Goal: Communication & Community: Share content

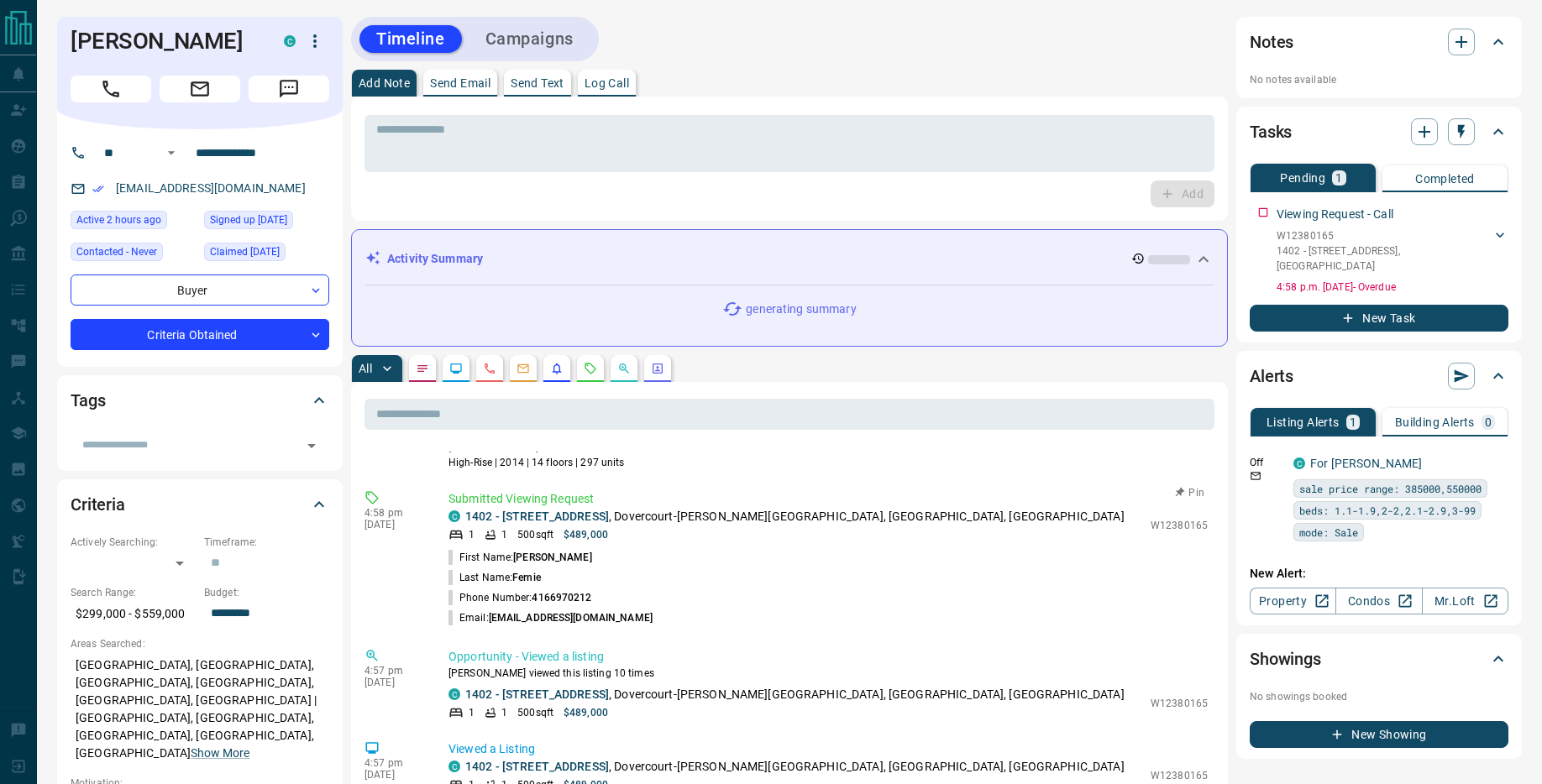
scroll to position [1313, 0]
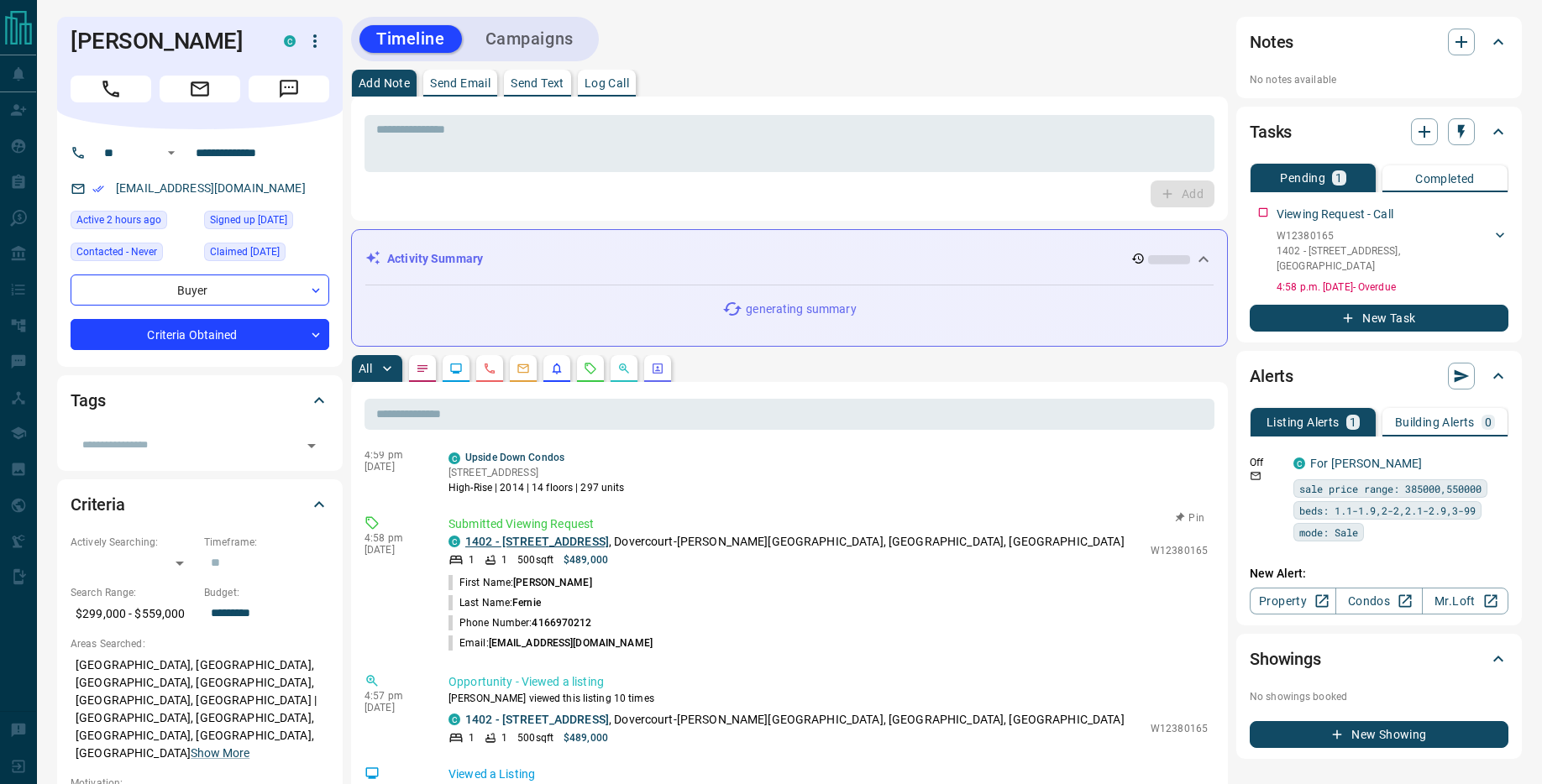
click at [609, 542] on link "1402 - [STREET_ADDRESS]" at bounding box center [536, 542] width 144 height 13
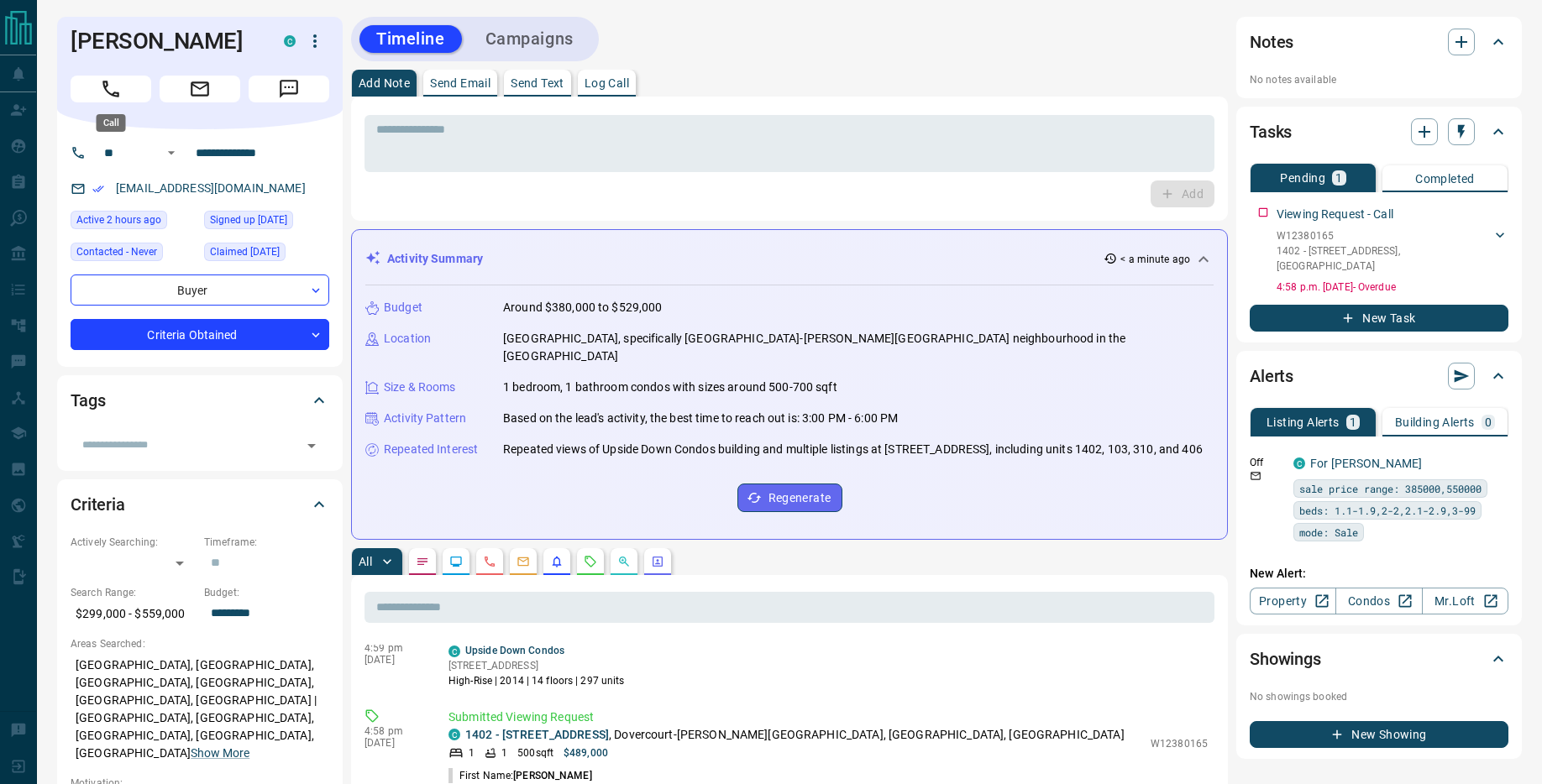
click at [113, 91] on icon "Call" at bounding box center [110, 88] width 22 height 22
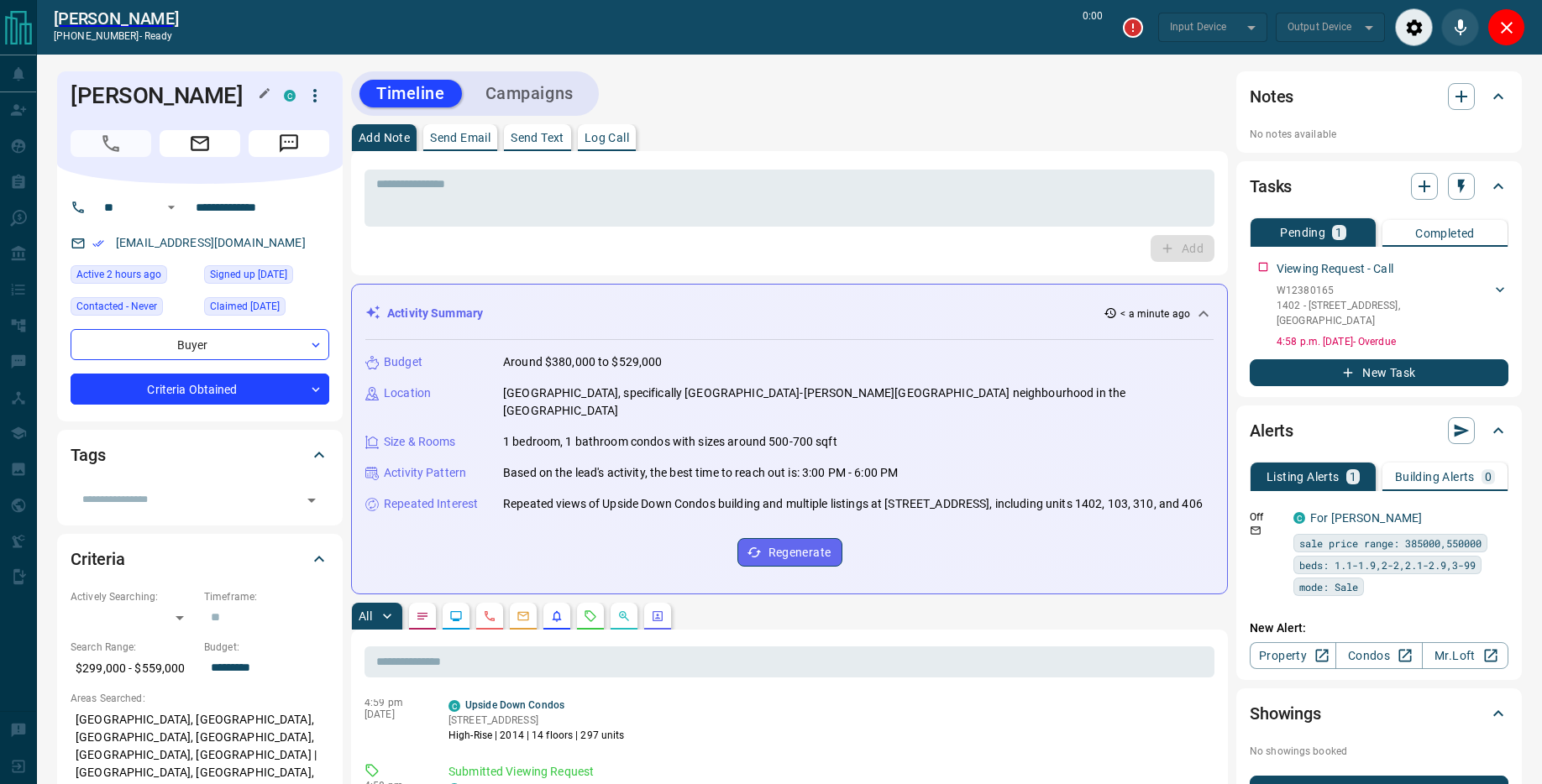
type input "*******"
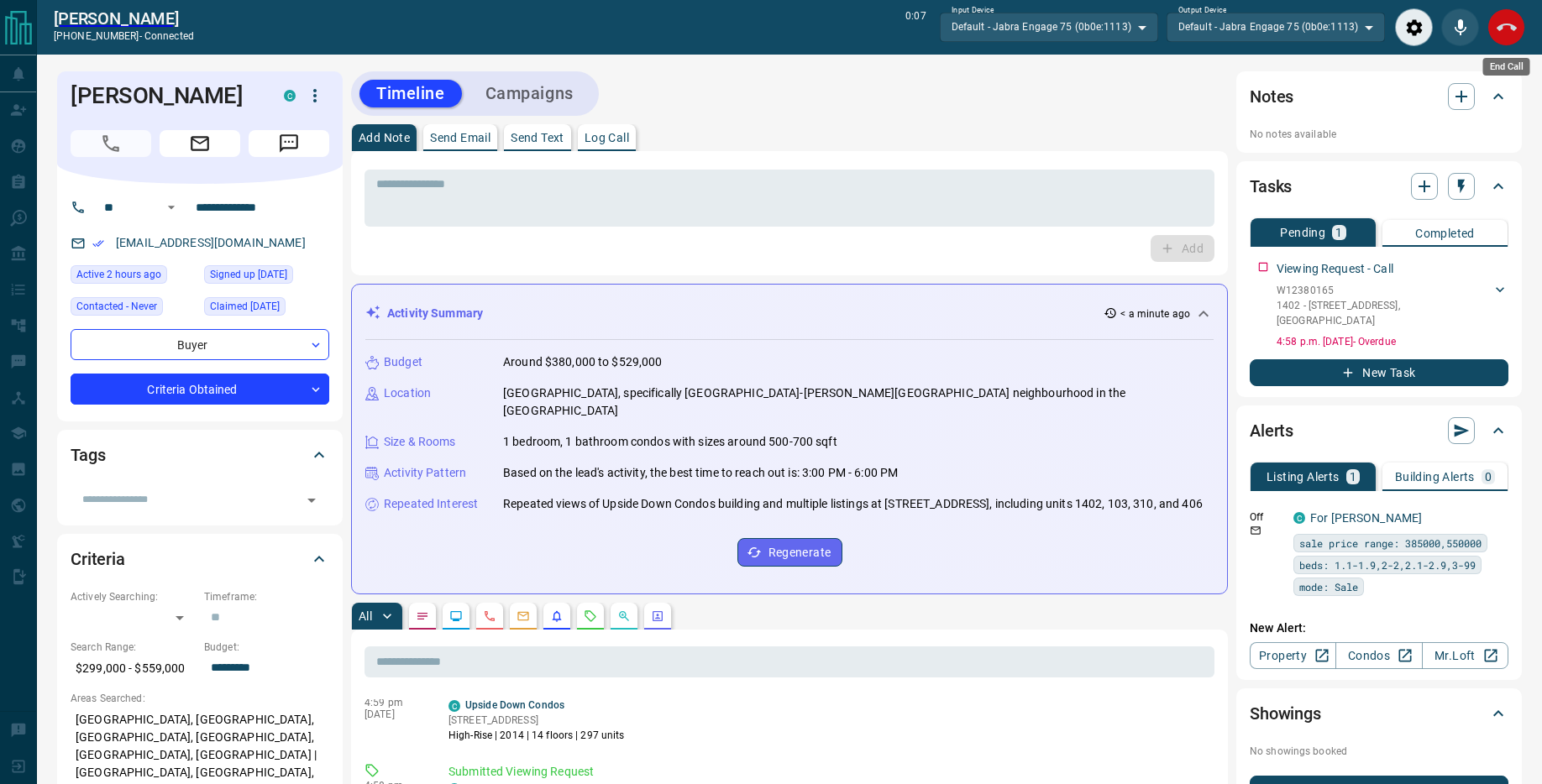
click at [1518, 29] on button "End Call" at bounding box center [1505, 27] width 38 height 38
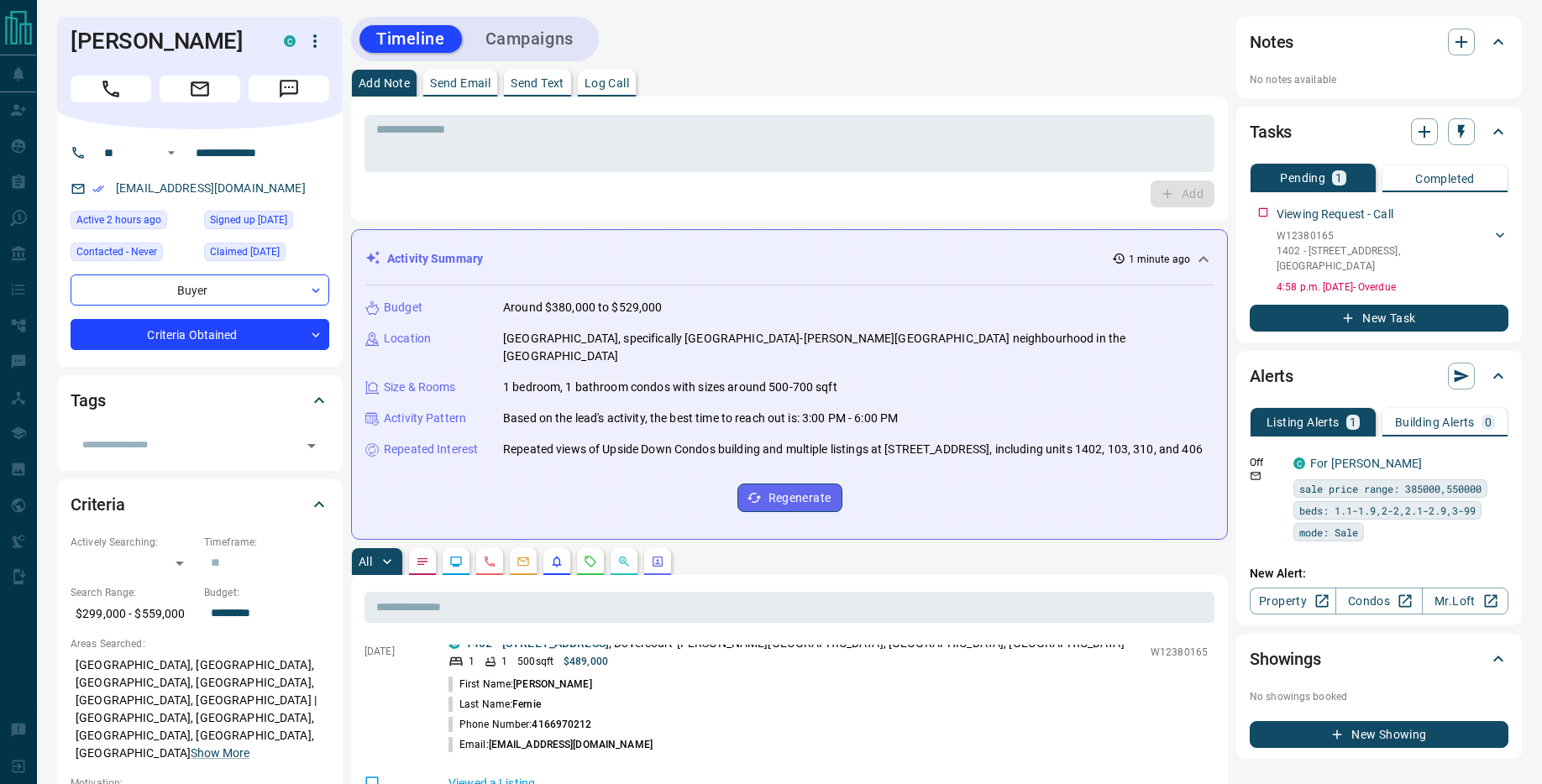
scroll to position [1468, 0]
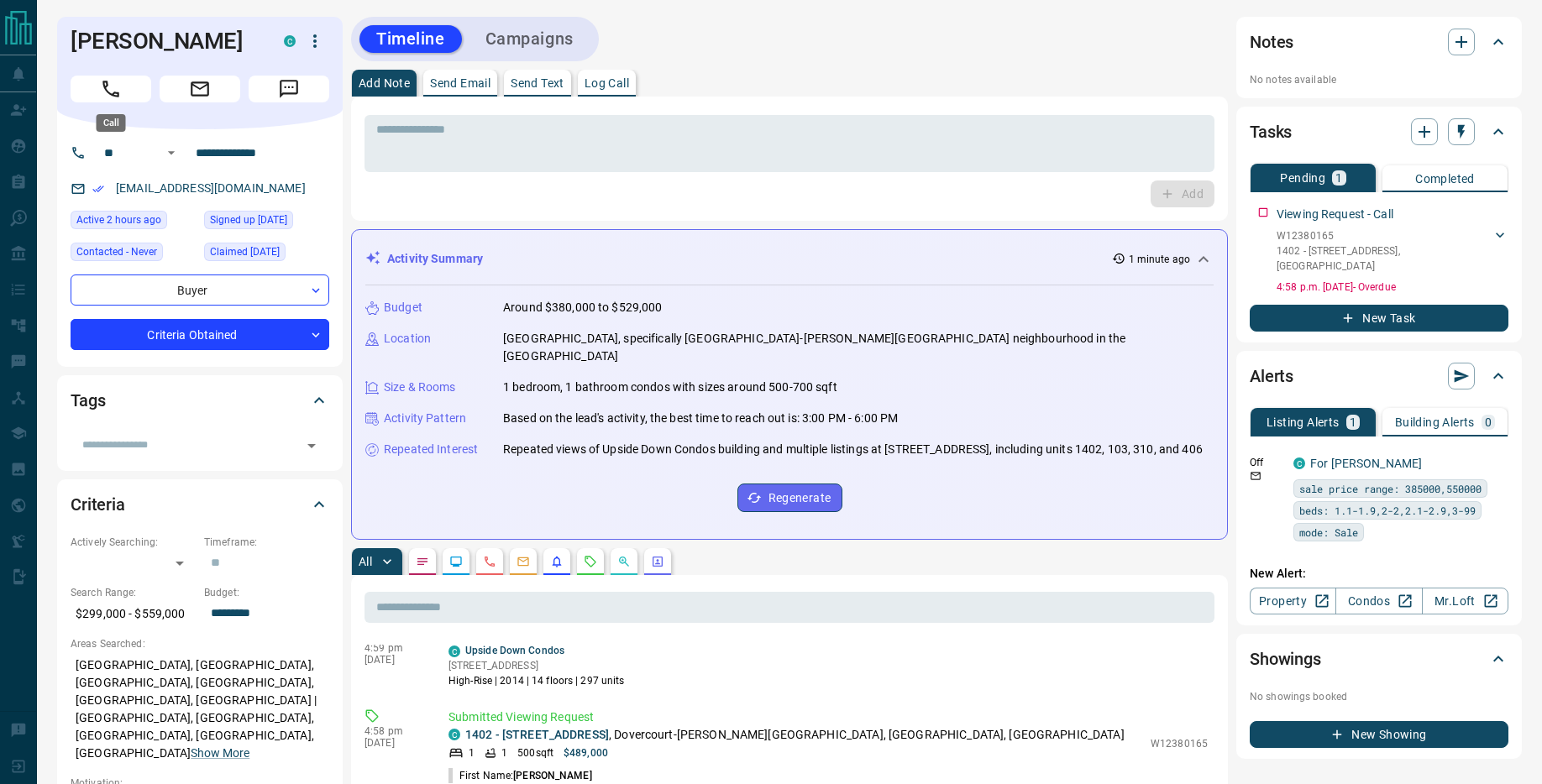
click at [103, 85] on icon "Call" at bounding box center [111, 89] width 17 height 17
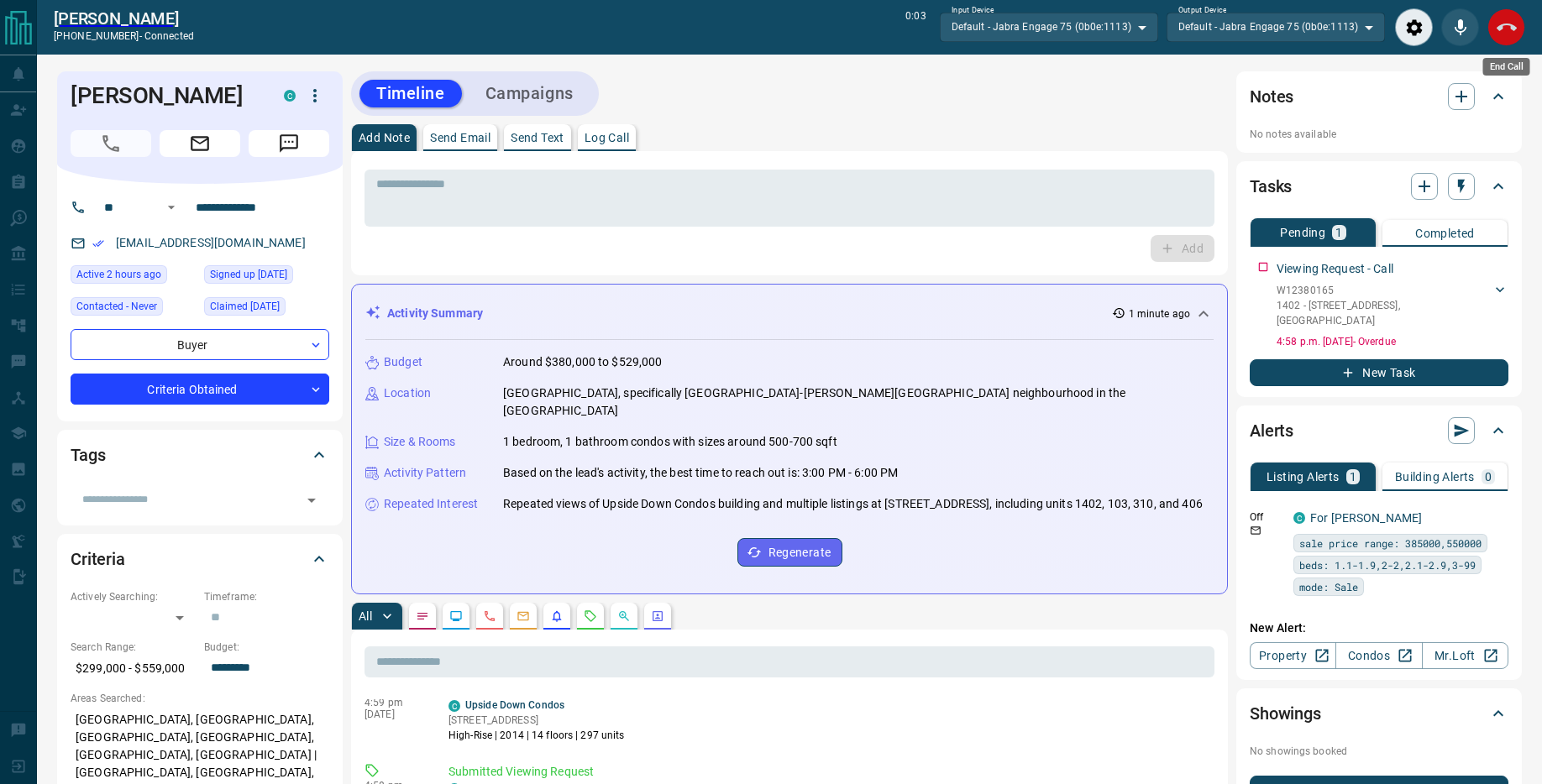
click at [1506, 28] on icon "End Call" at bounding box center [1505, 27] width 20 height 20
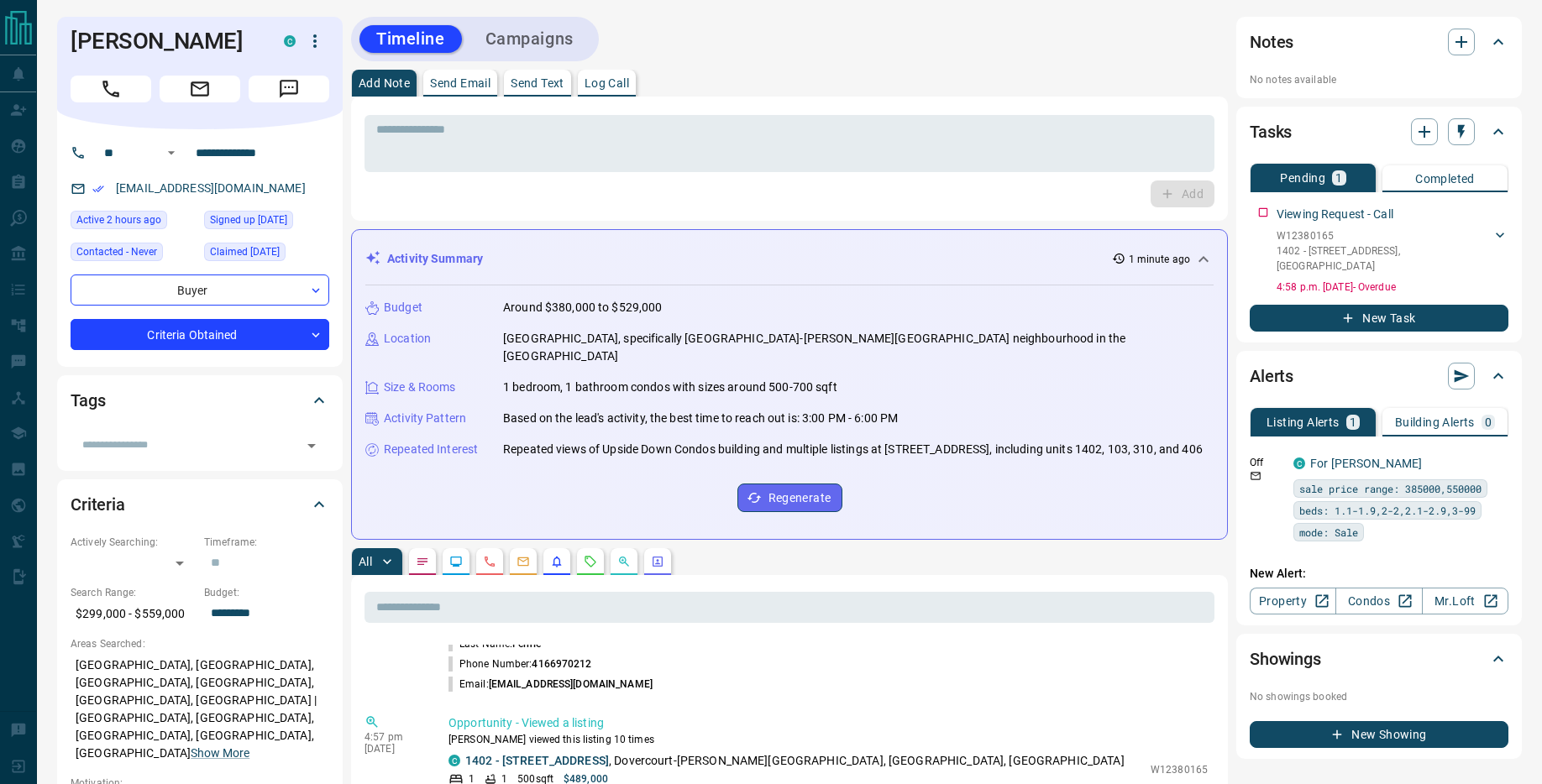
scroll to position [1563, 0]
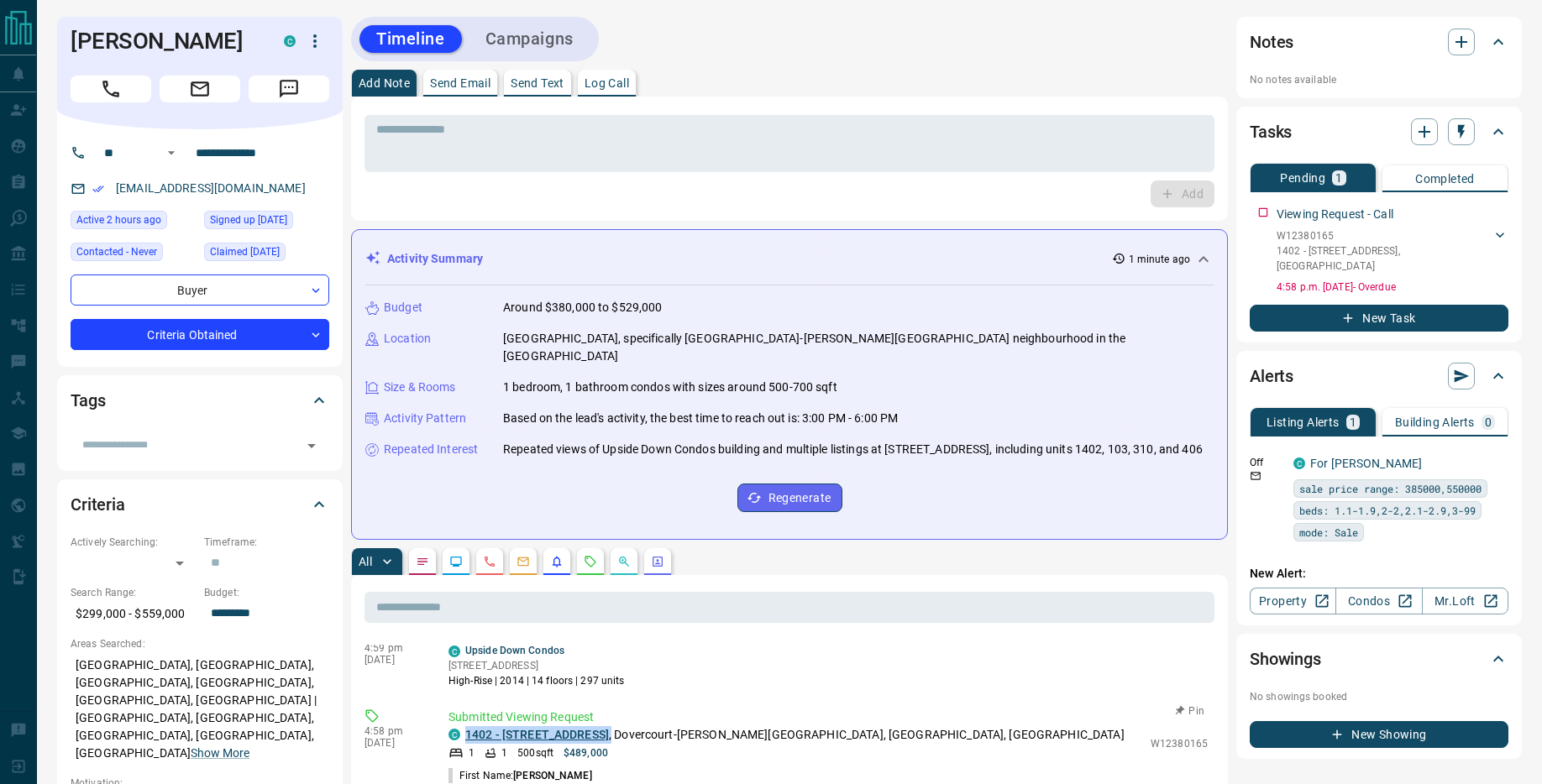
drag, startPoint x: 632, startPoint y: 732, endPoint x: 465, endPoint y: 732, distance: 167.0
click at [465, 732] on p "1402 - [STREET_ADDRESS]-[PERSON_NAME][GEOGRAPHIC_DATA], [GEOGRAPHIC_DATA], [GEO…" at bounding box center [794, 734] width 659 height 18
copy p "1402 - [STREET_ADDRESS] ,"
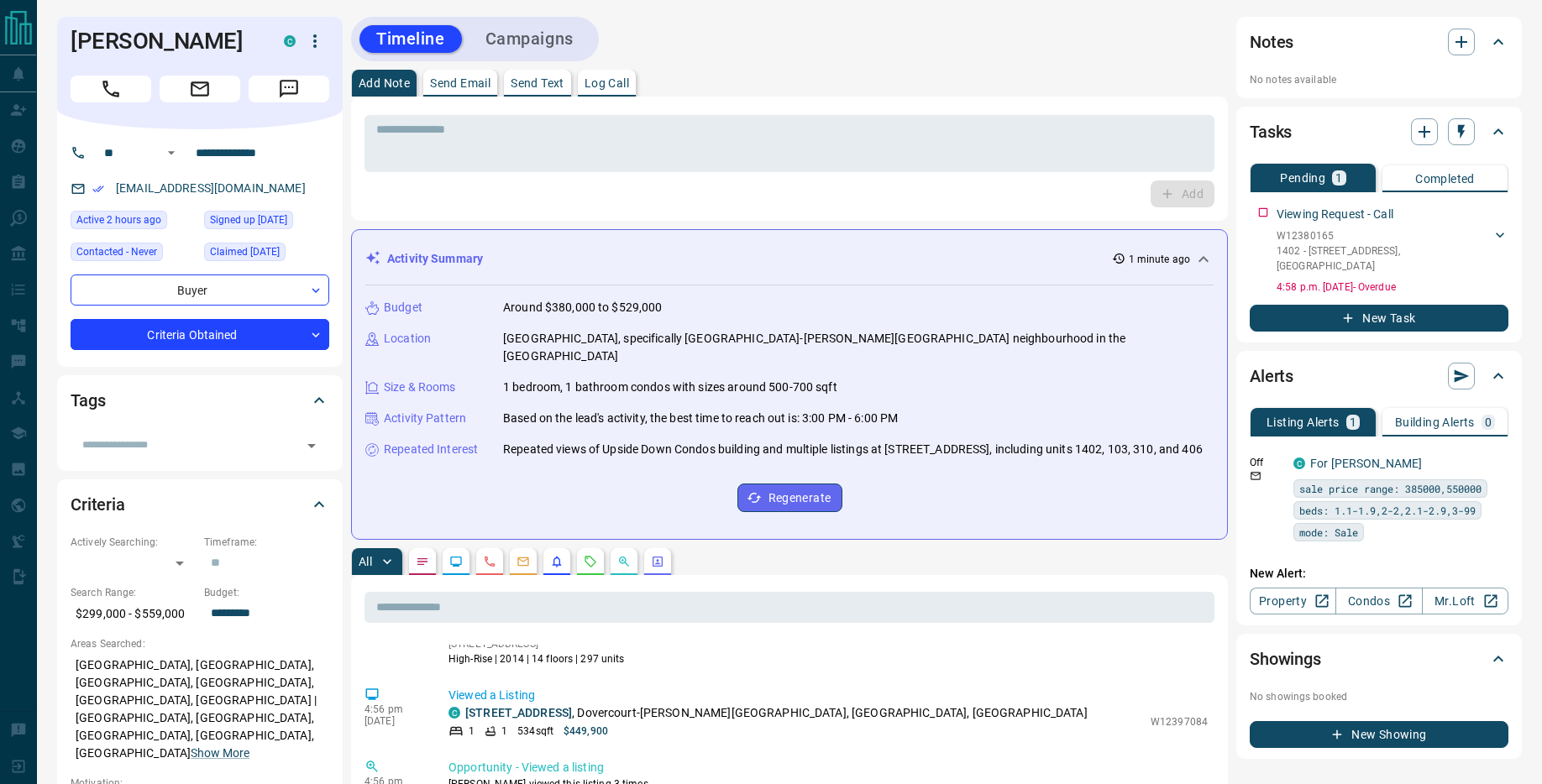
scroll to position [1986, 0]
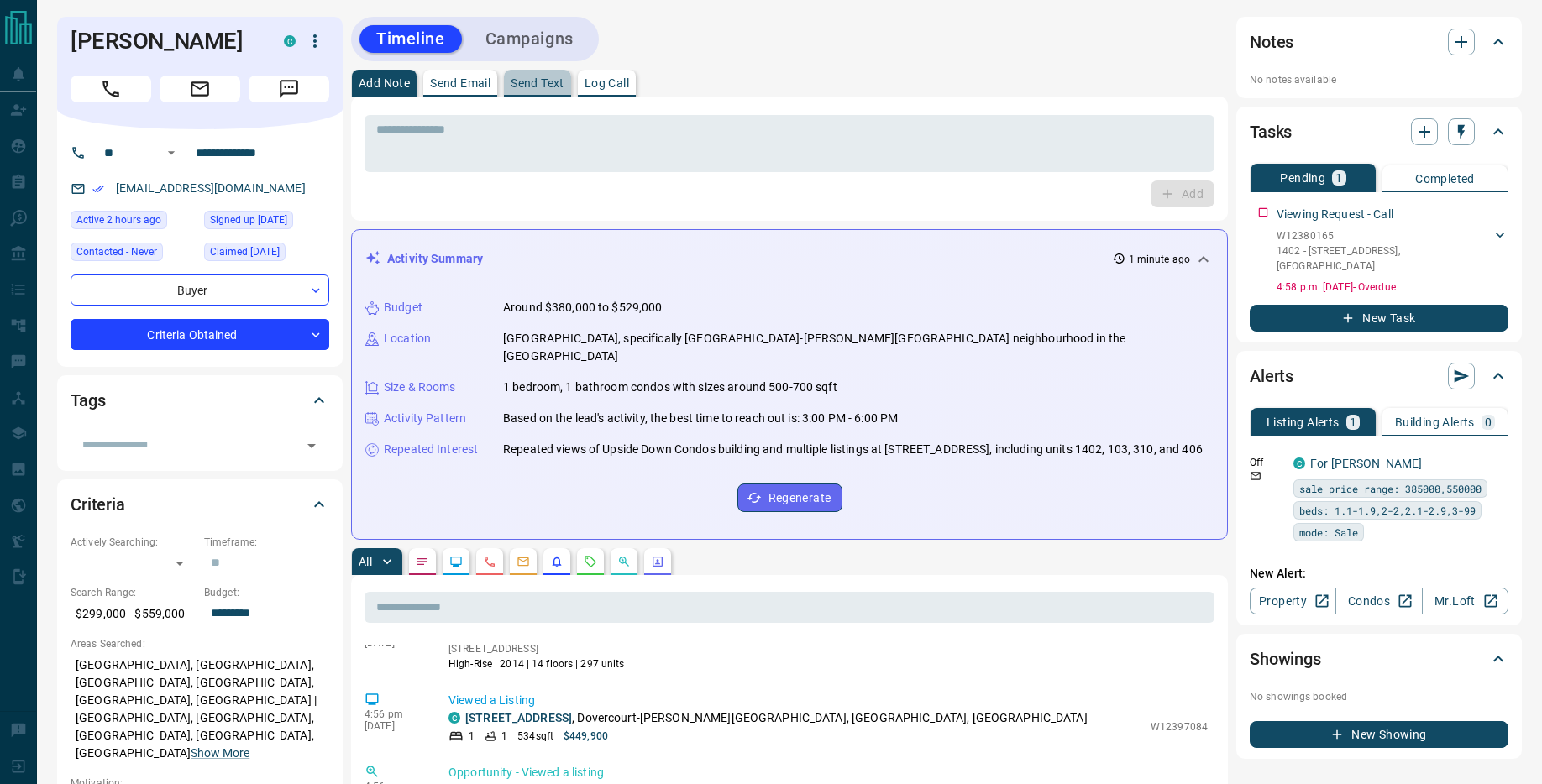
click at [559, 85] on p "Send Text" at bounding box center [537, 83] width 54 height 12
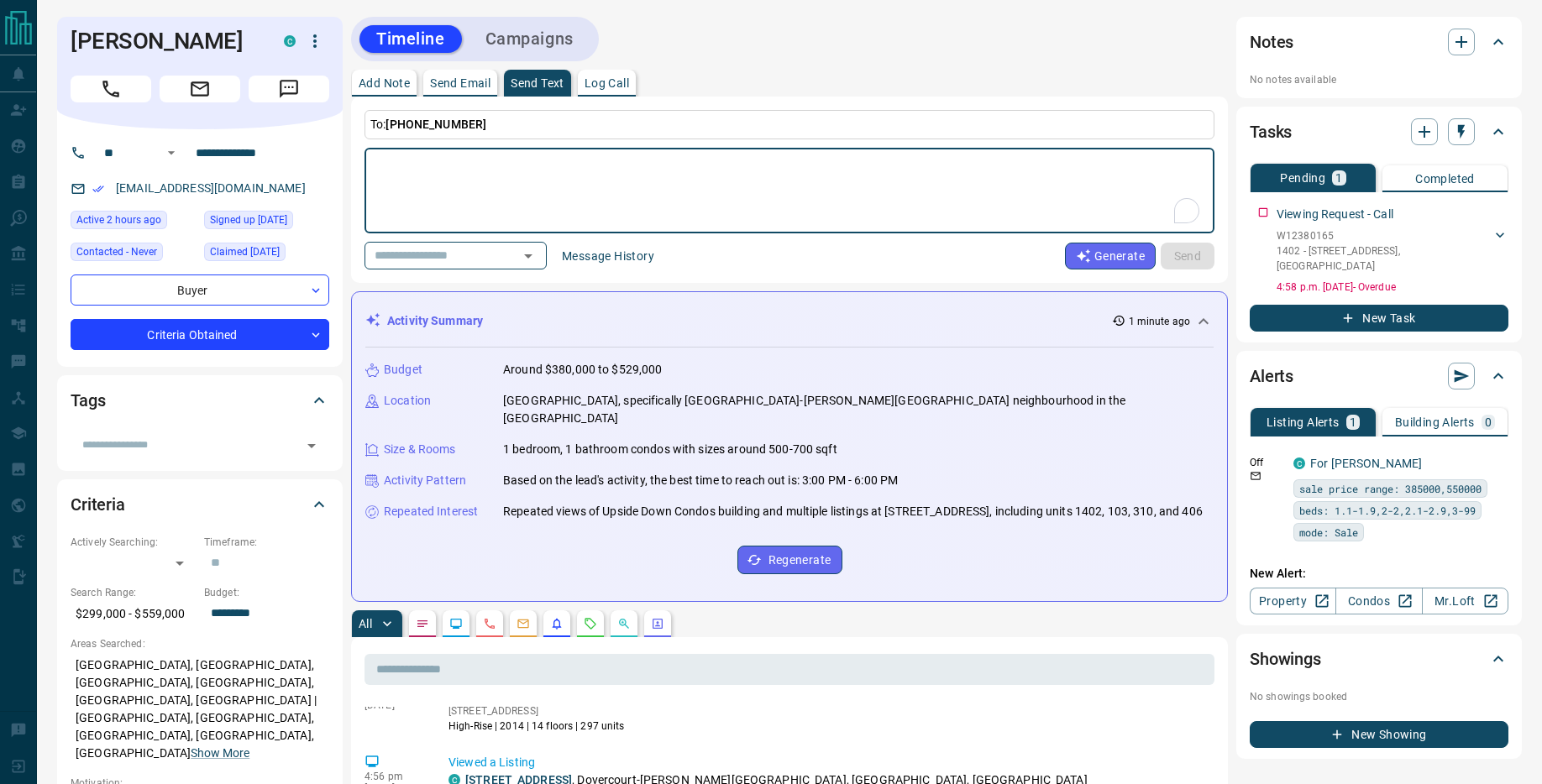
click at [641, 255] on button "Message History" at bounding box center [608, 255] width 113 height 27
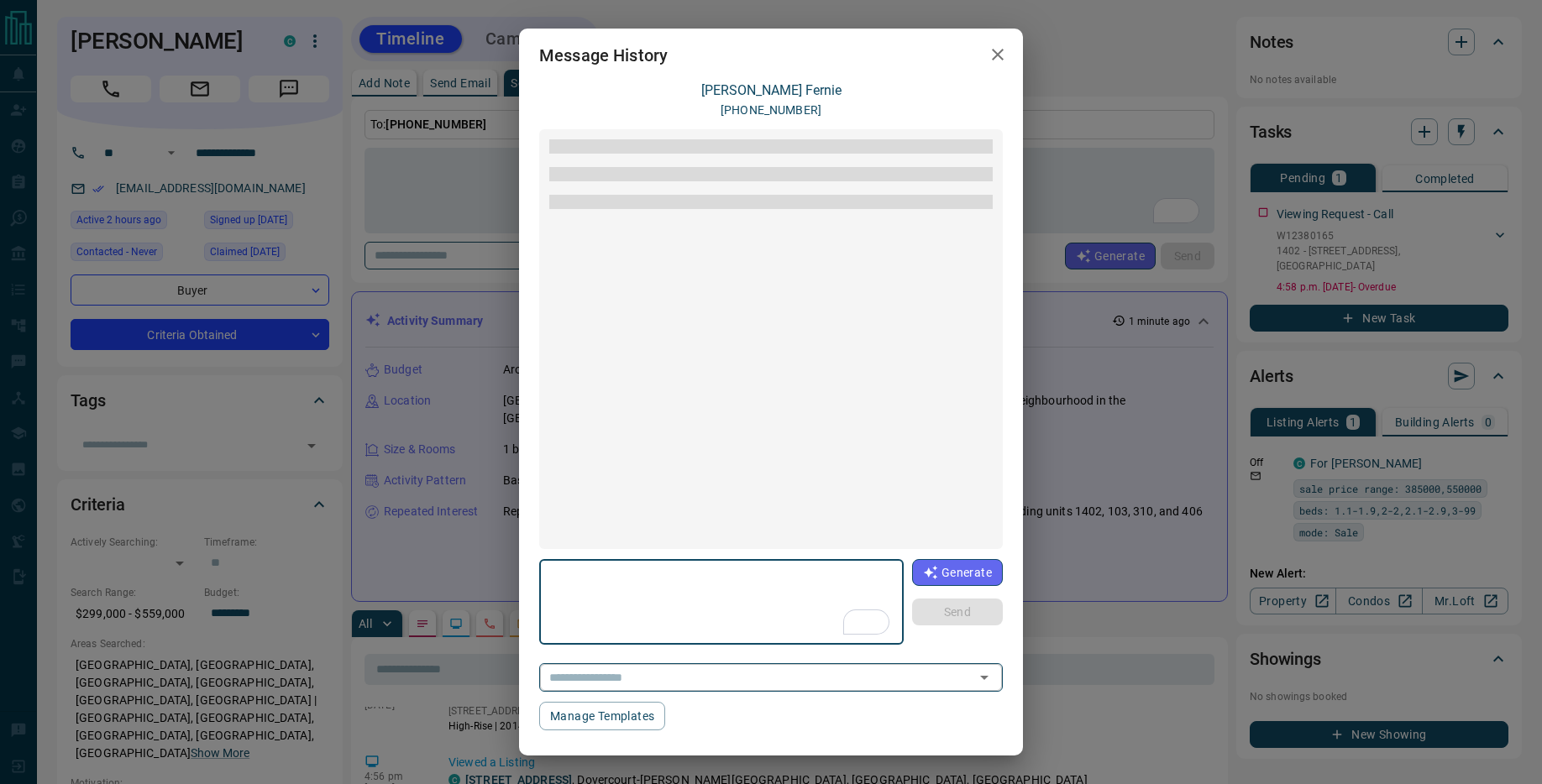
click at [867, 684] on input "text" at bounding box center [747, 677] width 409 height 21
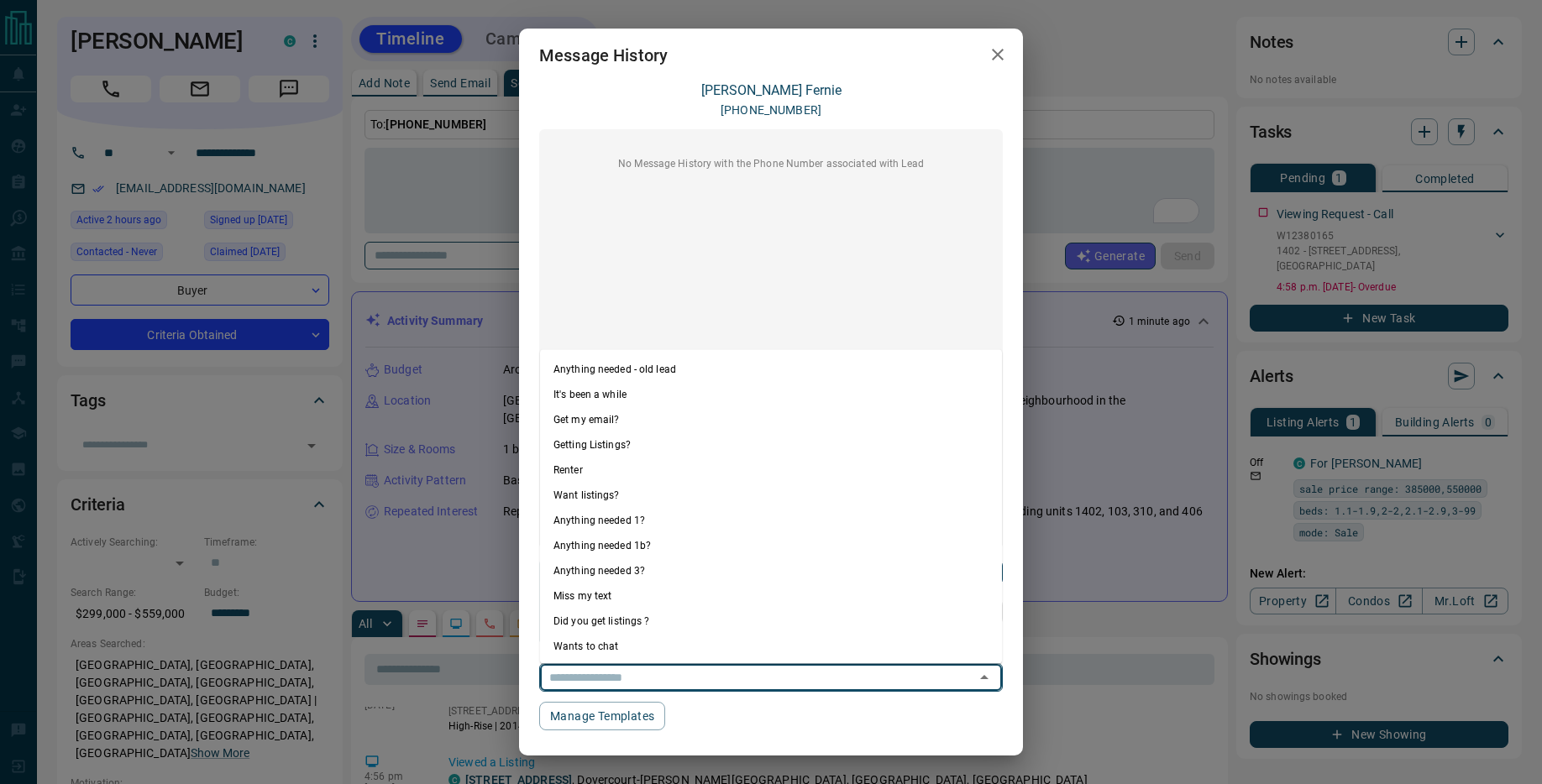
click at [718, 522] on li "Anything needed 1?" at bounding box center [771, 520] width 462 height 25
type textarea "**********"
type input "**********"
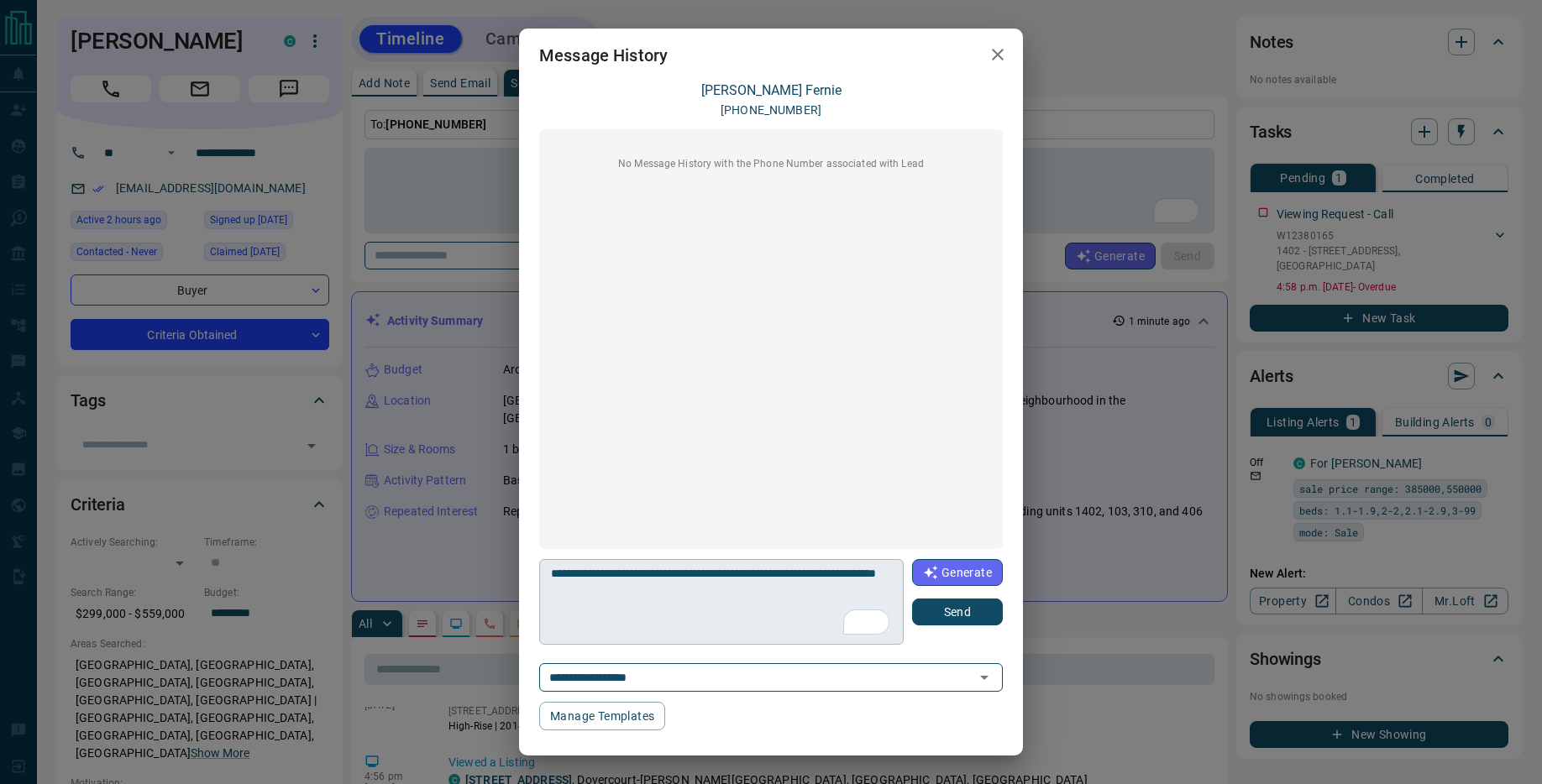
drag, startPoint x: 763, startPoint y: 575, endPoint x: 760, endPoint y: 583, distance: 8.5
click at [763, 575] on textarea "**********" at bounding box center [722, 603] width 342 height 71
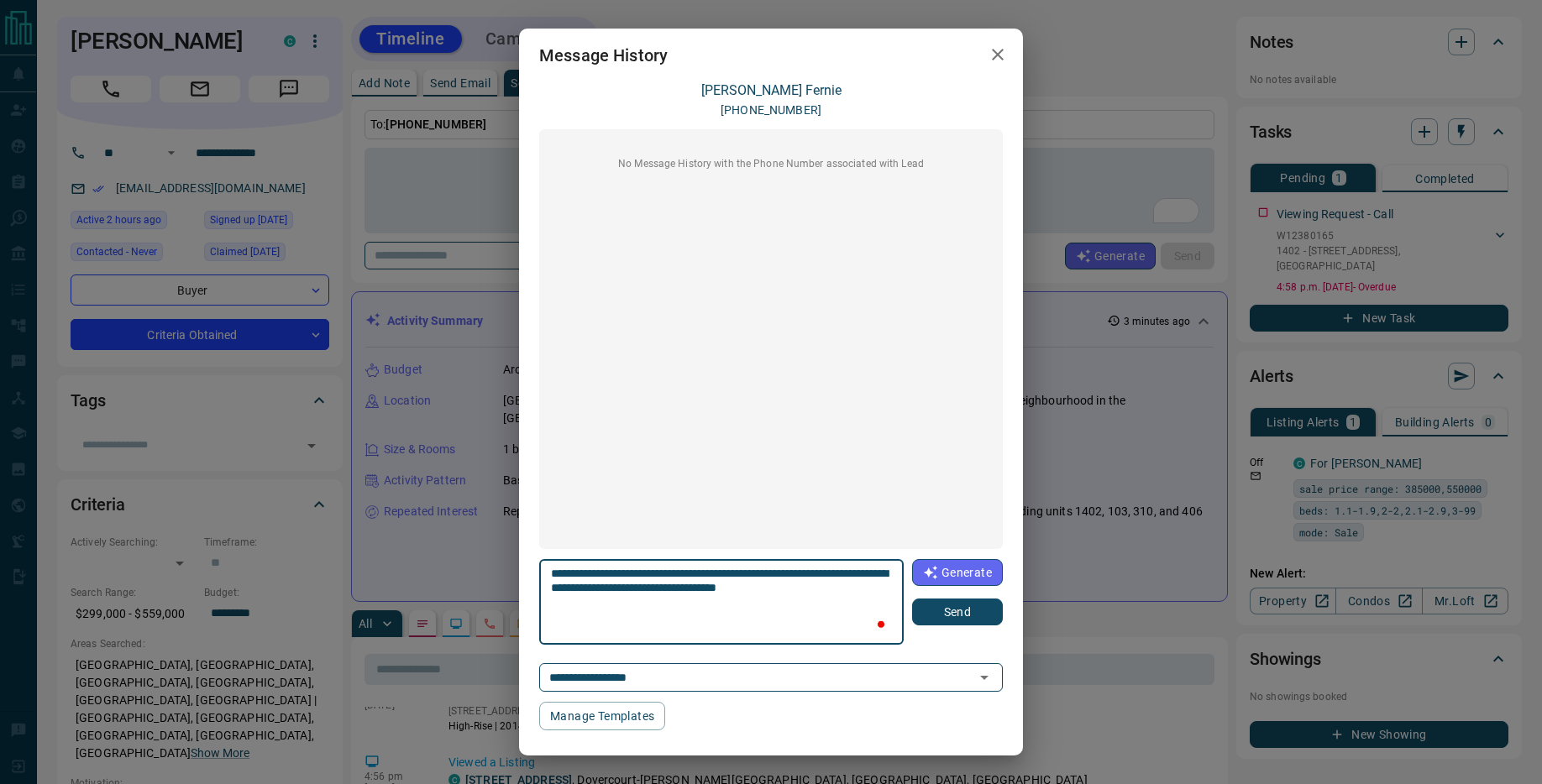
paste textarea "**********"
drag, startPoint x: 576, startPoint y: 605, endPoint x: 809, endPoint y: 609, distance: 233.0
click at [809, 609] on textarea "**********" at bounding box center [722, 603] width 342 height 71
type textarea "**********"
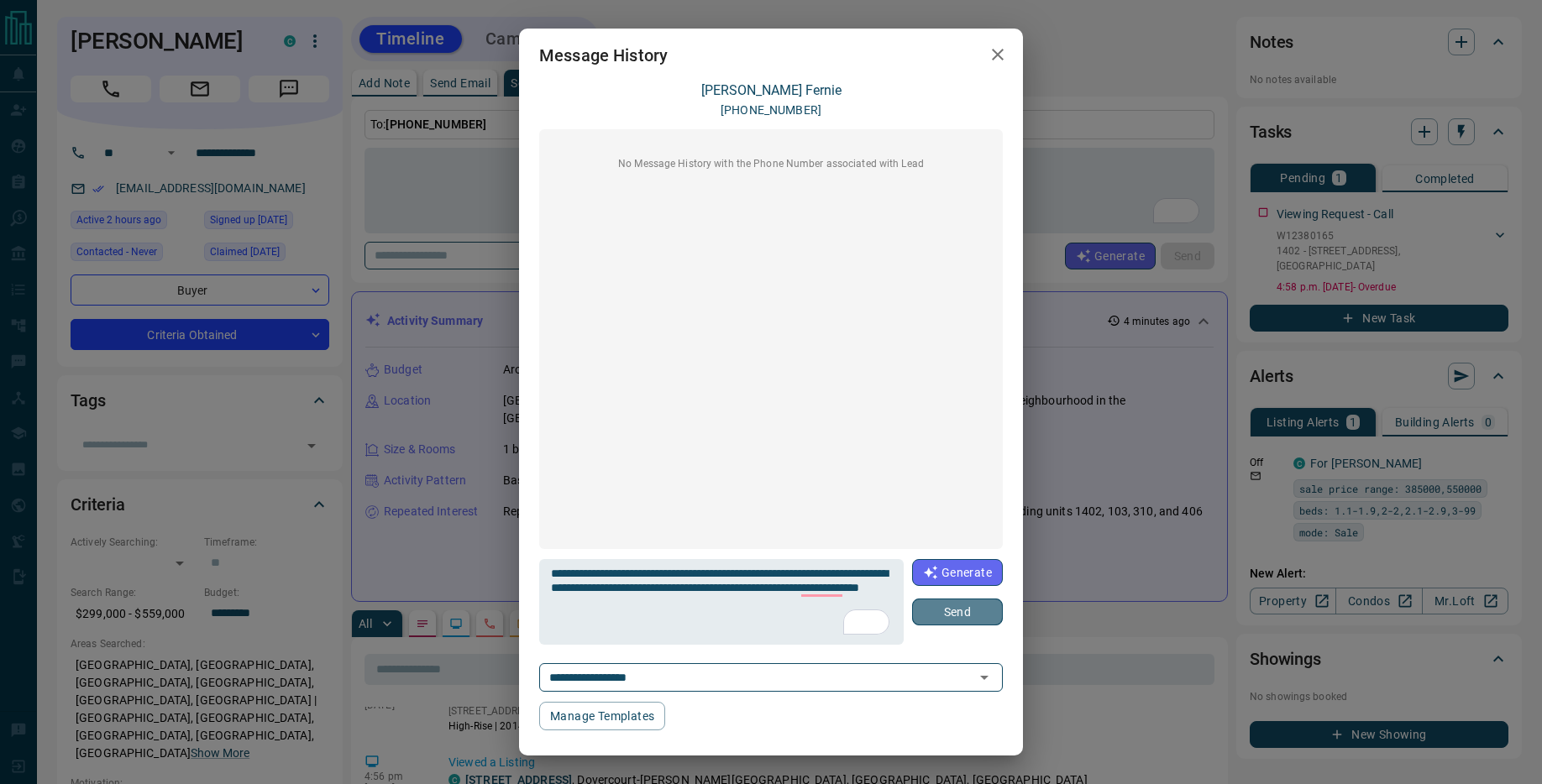
click at [958, 620] on button "Send" at bounding box center [957, 611] width 91 height 27
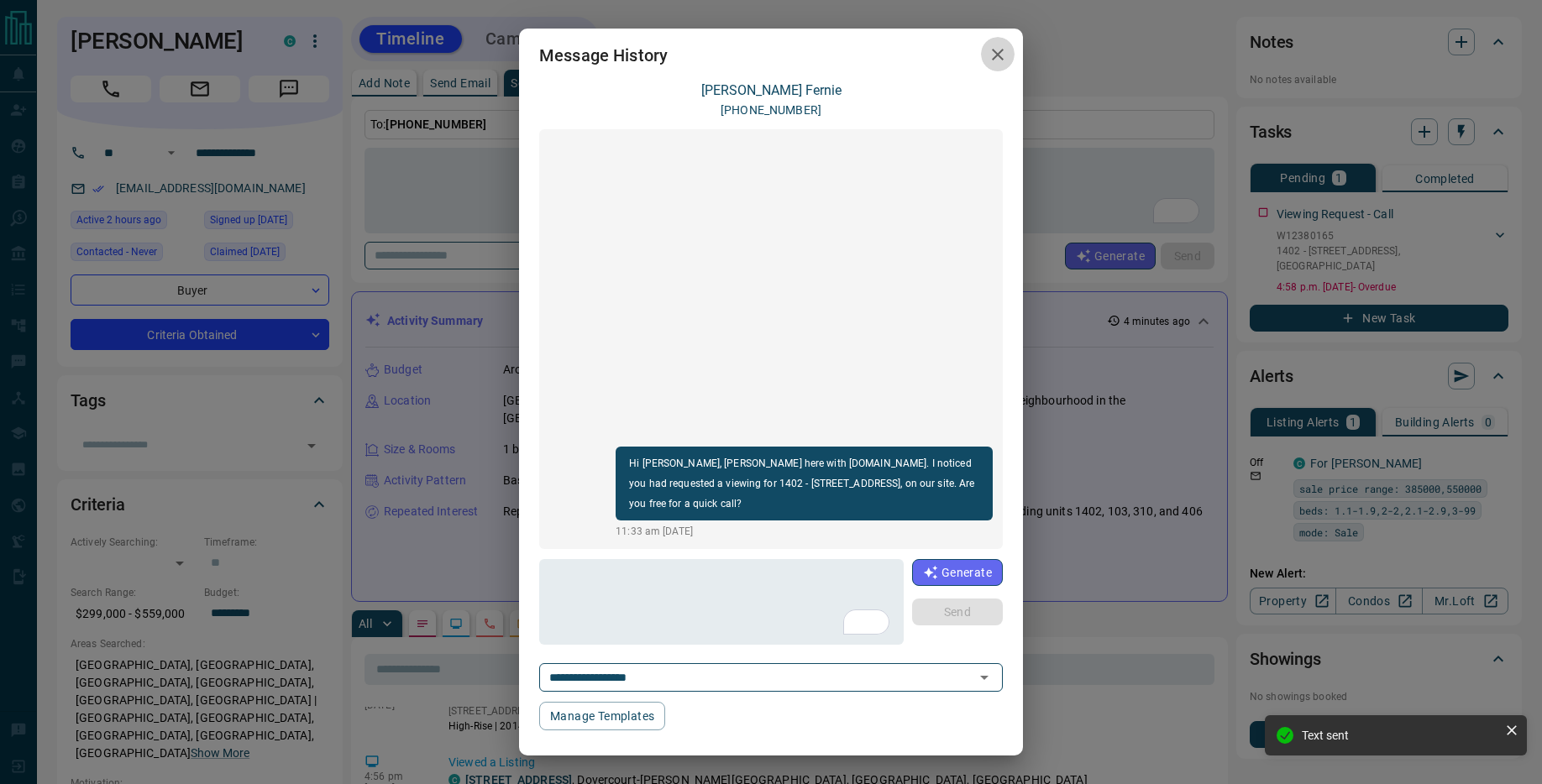
drag, startPoint x: 999, startPoint y: 53, endPoint x: 900, endPoint y: 78, distance: 102.1
click at [999, 53] on icon "button" at bounding box center [996, 54] width 20 height 20
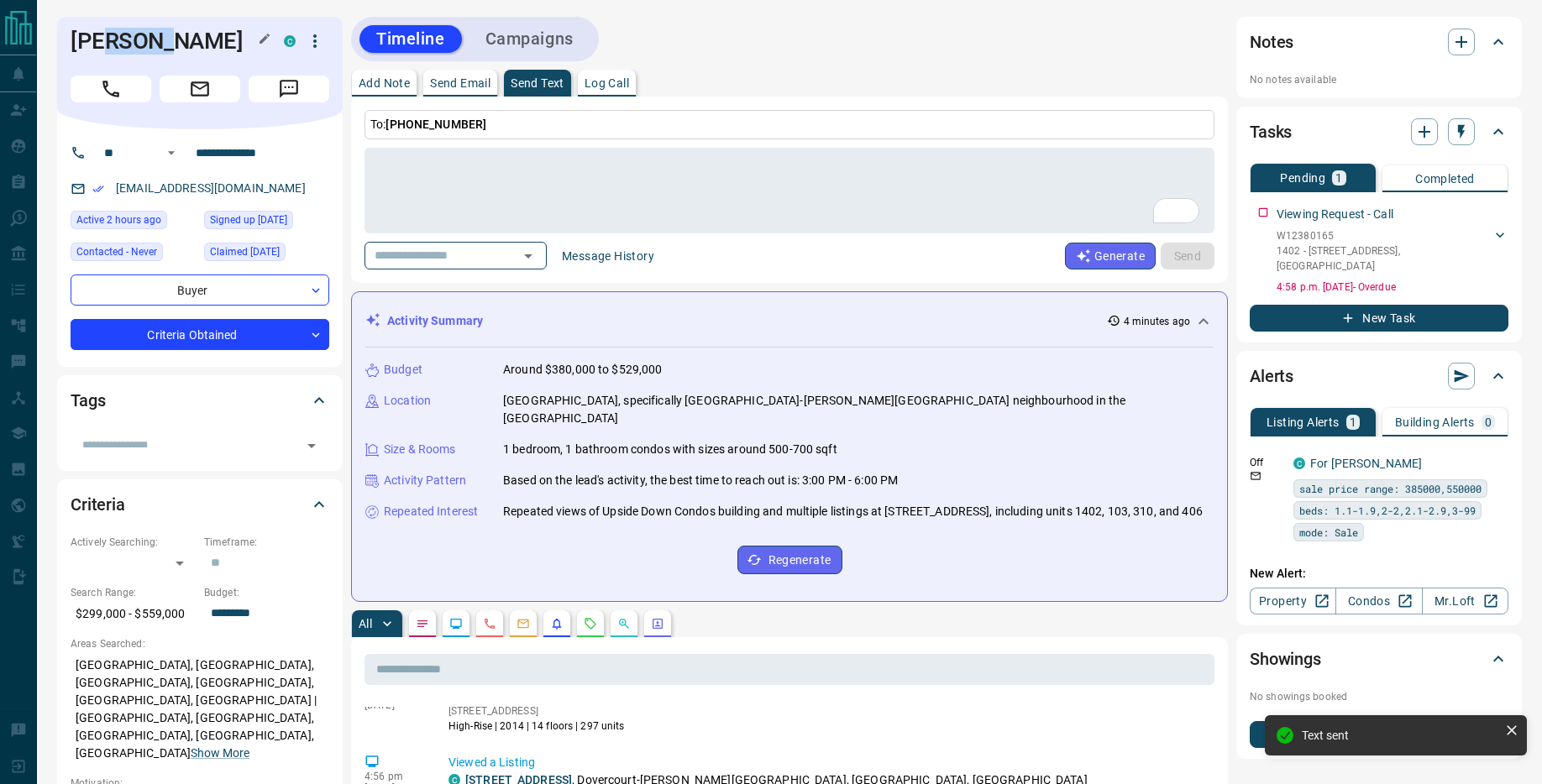
drag, startPoint x: 131, startPoint y: 41, endPoint x: 107, endPoint y: 42, distance: 24.0
click at [107, 42] on h1 "[PERSON_NAME]" at bounding box center [164, 41] width 188 height 27
click at [151, 43] on h1 "[PERSON_NAME]" at bounding box center [164, 41] width 188 height 27
drag, startPoint x: 146, startPoint y: 43, endPoint x: 68, endPoint y: 44, distance: 78.0
click at [68, 44] on div "[PERSON_NAME] C" at bounding box center [200, 73] width 285 height 113
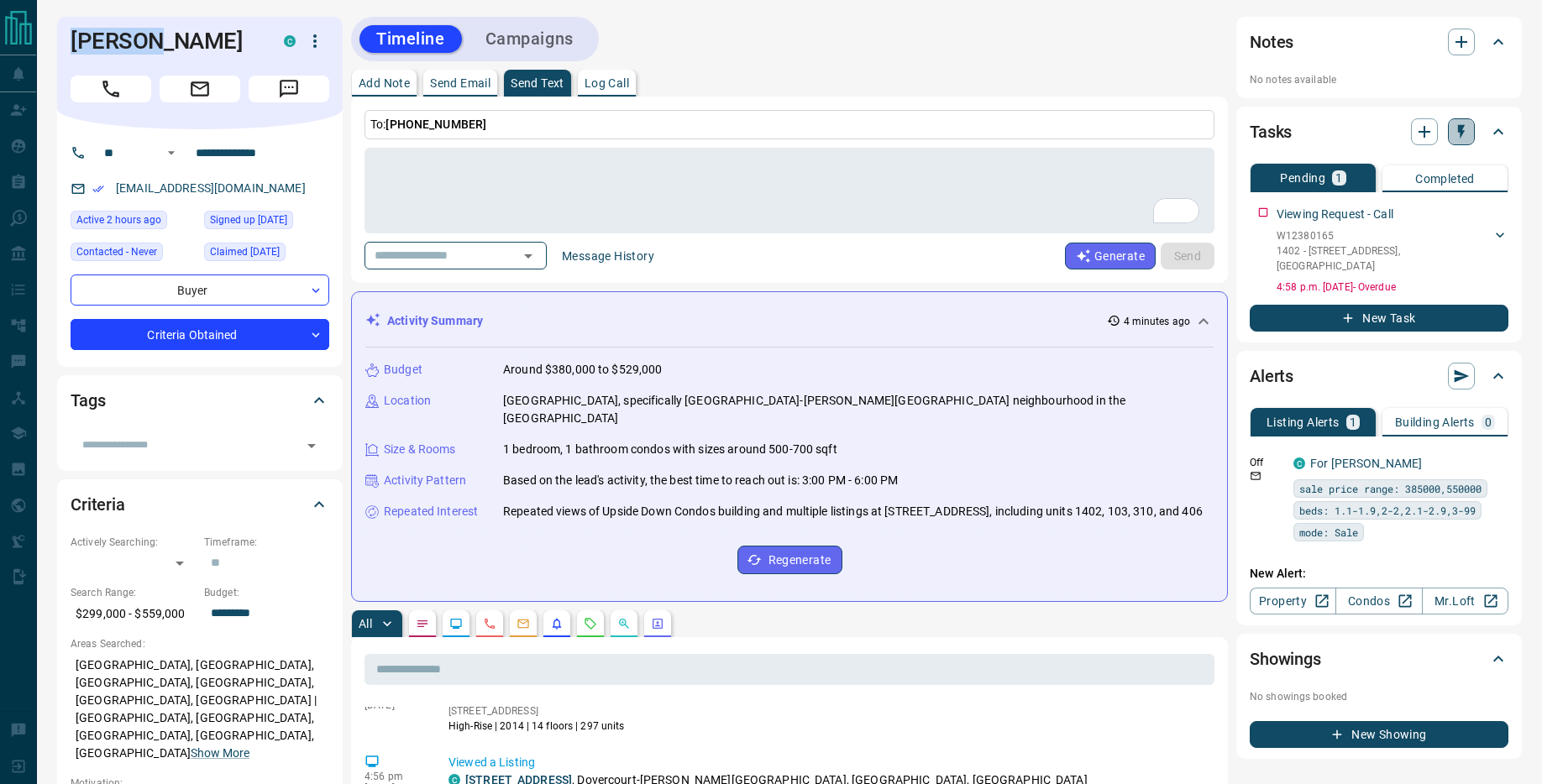
click at [1460, 143] on button "button" at bounding box center [1460, 131] width 27 height 27
click at [1438, 170] on li "1 Day Follow-Up" at bounding box center [1419, 164] width 115 height 25
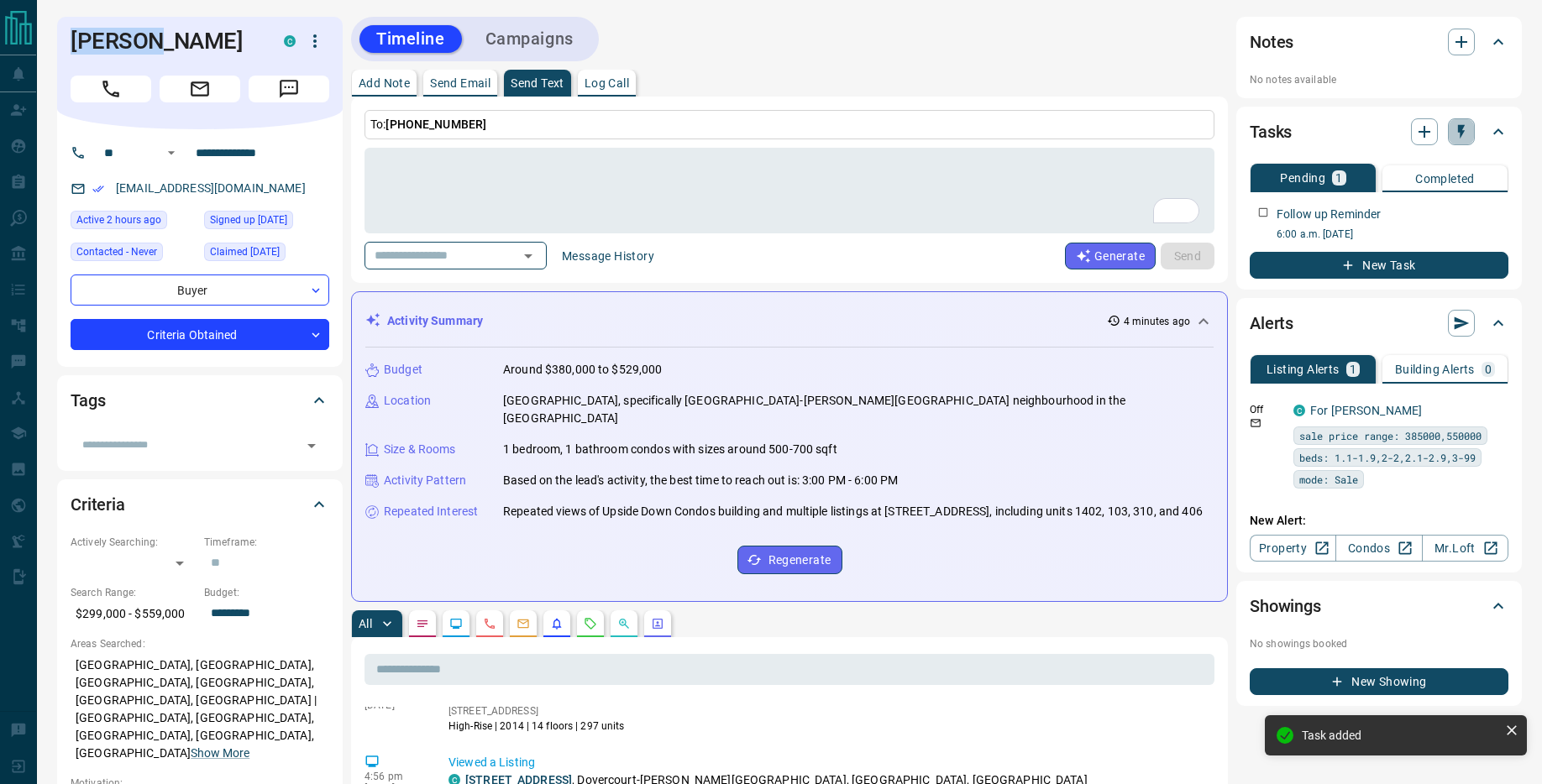
click at [1459, 131] on icon "button" at bounding box center [1460, 131] width 7 height 14
click at [1427, 212] on li "1 Week Follow-Up" at bounding box center [1419, 214] width 115 height 25
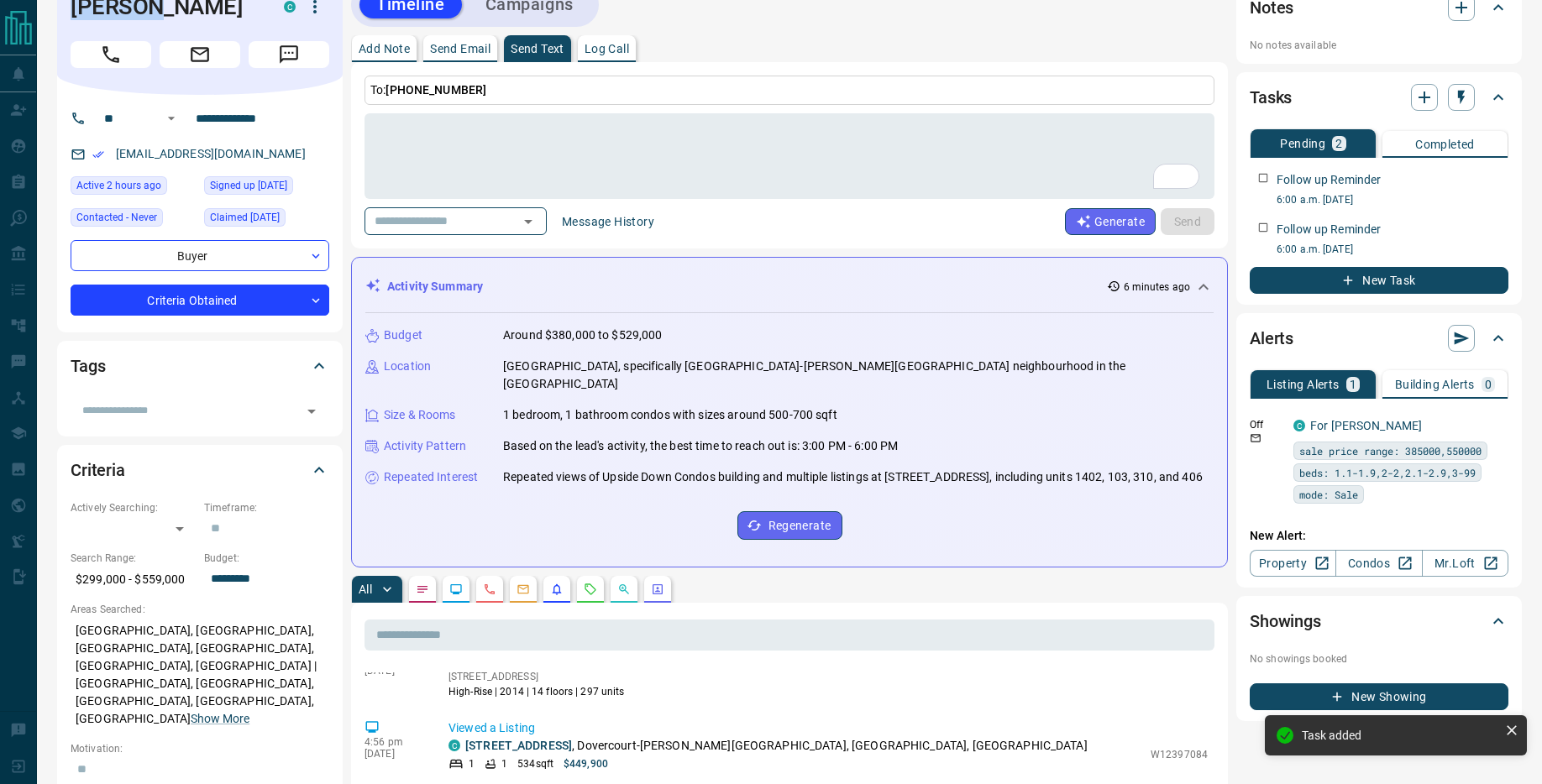
scroll to position [0, 0]
